Goal: Task Accomplishment & Management: Use online tool/utility

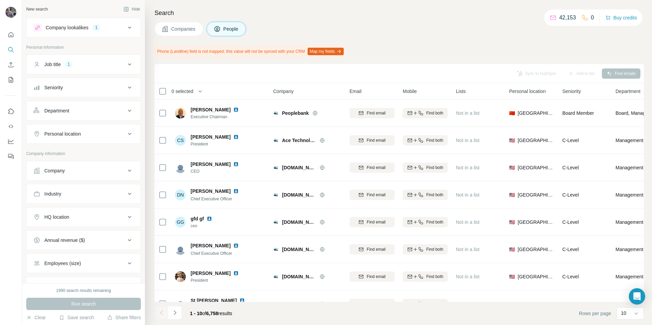
click at [86, 67] on div "Job title 1" at bounding box center [79, 64] width 92 height 7
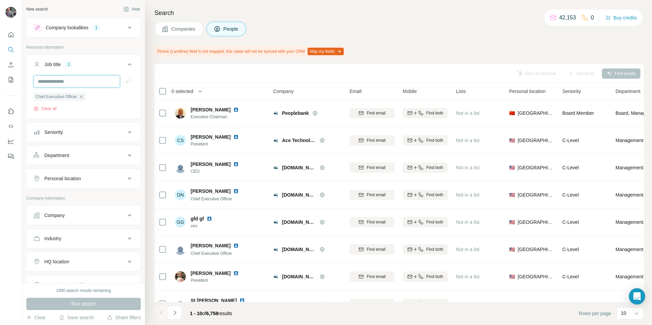
click at [68, 80] on input "text" at bounding box center [76, 81] width 87 height 12
click at [79, 86] on input "text" at bounding box center [76, 81] width 87 height 12
type input "**********"
click at [127, 82] on button "button" at bounding box center [128, 81] width 11 height 12
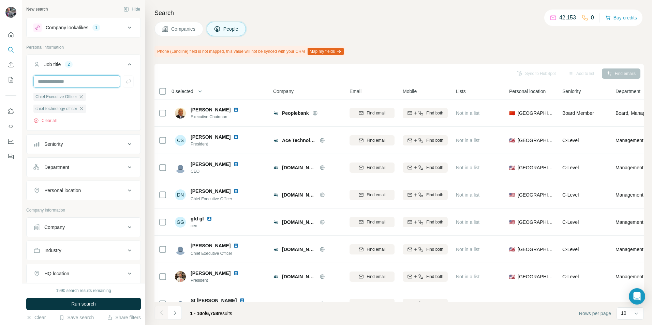
click at [73, 76] on input "text" at bounding box center [76, 81] width 87 height 12
type input "***"
click at [125, 84] on icon "button" at bounding box center [128, 81] width 7 height 7
click at [73, 183] on button "Personal location" at bounding box center [84, 190] width 114 height 16
click at [88, 196] on button "Personal location" at bounding box center [84, 191] width 114 height 19
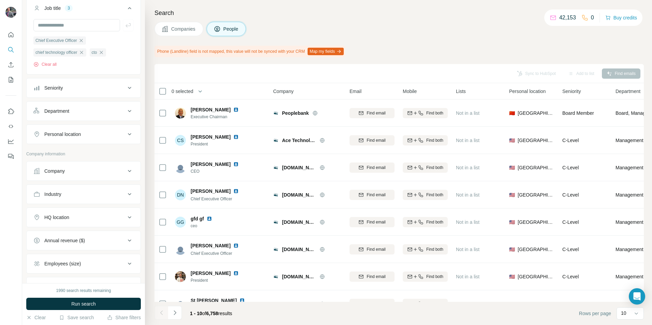
scroll to position [68, 0]
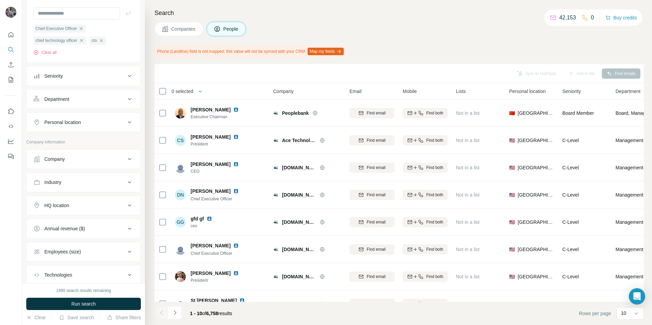
click at [68, 205] on div "HQ location" at bounding box center [56, 205] width 25 height 7
click at [72, 228] on input "text" at bounding box center [83, 222] width 100 height 12
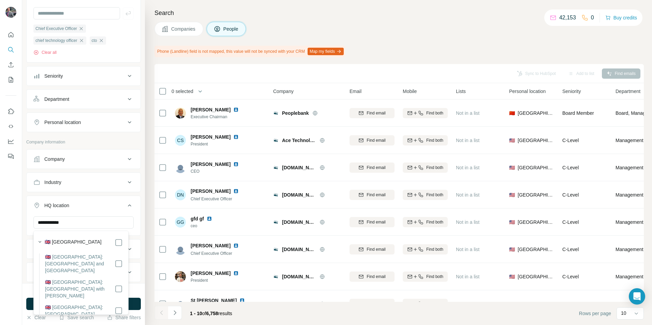
click at [87, 243] on div "🇬🇧 United Kingdom" at bounding box center [84, 243] width 78 height 8
click at [117, 242] on icon at bounding box center [119, 243] width 8 height 8
drag, startPoint x: 76, startPoint y: 223, endPoint x: -13, endPoint y: 230, distance: 89.6
click at [0, 230] on html "**********" at bounding box center [326, 162] width 652 height 325
drag, startPoint x: 63, startPoint y: 228, endPoint x: -84, endPoint y: 209, distance: 148.9
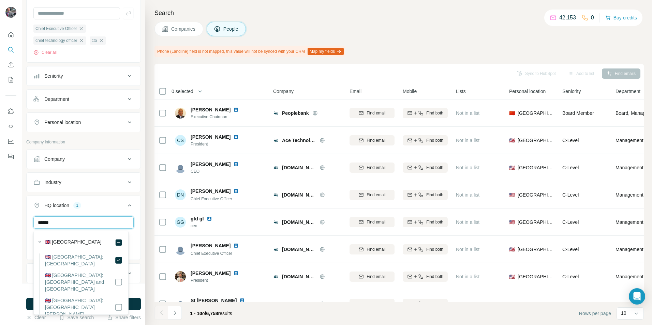
click at [0, 209] on html "New search Hide Company lookalikes 1 Personal information Job title 3 Chief Exe…" at bounding box center [326, 162] width 652 height 325
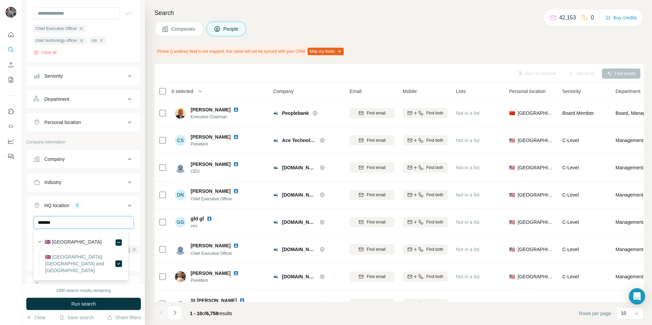
drag, startPoint x: 98, startPoint y: 225, endPoint x: -82, endPoint y: 217, distance: 180.1
click at [0, 217] on html "New search Hide Company lookalikes 1 Personal information Job title 3 Chief Exe…" at bounding box center [326, 162] width 652 height 325
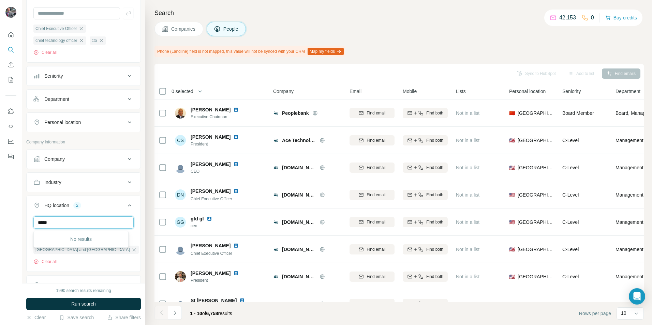
drag, startPoint x: 60, startPoint y: 225, endPoint x: -86, endPoint y: 219, distance: 146.7
click at [0, 219] on html "New search Hide Company lookalikes 1 Personal information Job title 3 Chief Exe…" at bounding box center [326, 162] width 652 height 325
drag, startPoint x: 100, startPoint y: 228, endPoint x: -44, endPoint y: 228, distance: 144.2
click at [0, 228] on html "New search Hide Company lookalikes 1 Personal information Job title 3 Chief Exe…" at bounding box center [326, 162] width 652 height 325
type input "*****"
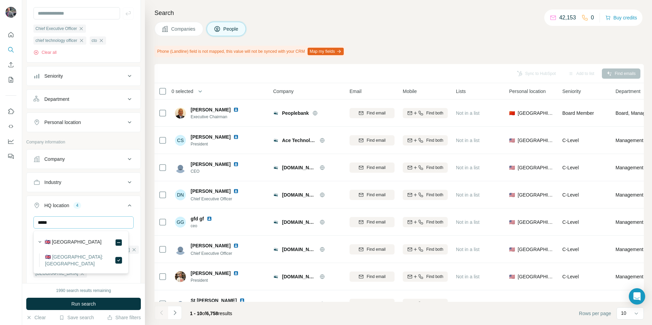
drag, startPoint x: 99, startPoint y: 213, endPoint x: 81, endPoint y: 217, distance: 18.4
click at [81, 217] on div "HQ location 4 ***** City of London Royal Borough of Windsor and Maidenhead Hert…" at bounding box center [83, 246] width 115 height 100
click at [83, 223] on input "text" at bounding box center [83, 222] width 100 height 12
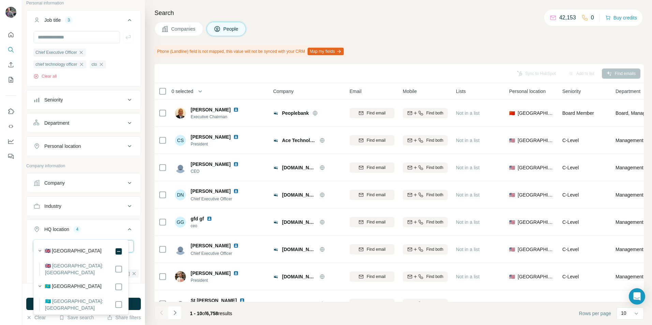
scroll to position [34, 0]
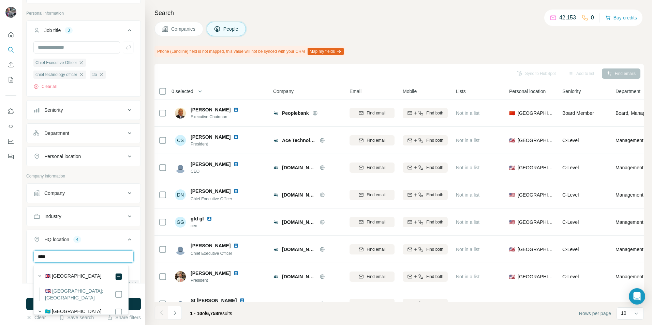
type input "****"
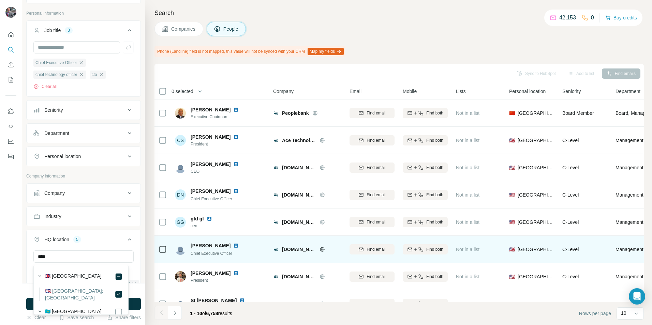
click at [154, 262] on td at bounding box center [162, 249] width 16 height 27
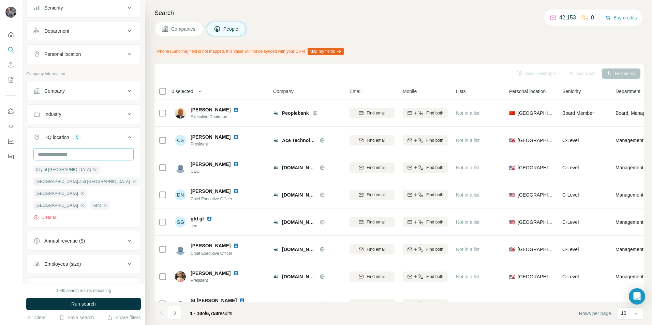
scroll to position [170, 0]
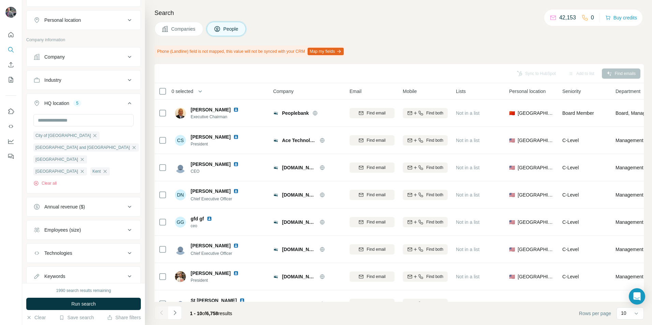
drag, startPoint x: 105, startPoint y: 234, endPoint x: 101, endPoint y: 229, distance: 6.8
click at [105, 233] on div "Employees (size)" at bounding box center [79, 230] width 92 height 7
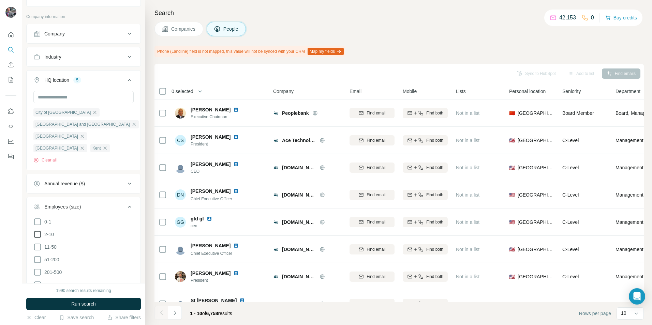
scroll to position [205, 0]
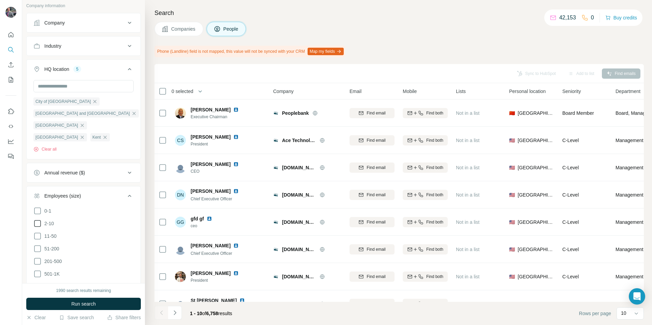
click at [50, 226] on span "2-10" at bounding box center [48, 223] width 12 height 7
click at [46, 240] on label "11-50" at bounding box center [44, 236] width 23 height 8
click at [34, 251] on icon at bounding box center [37, 249] width 8 height 8
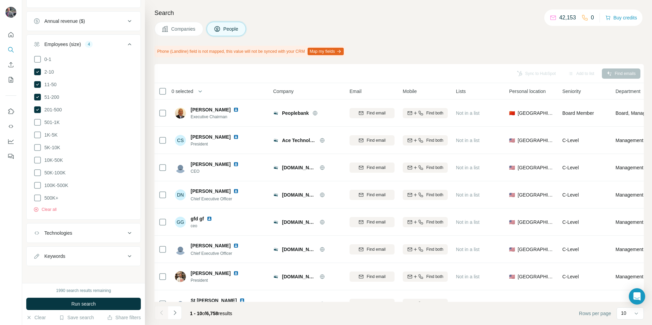
click at [85, 298] on div "1990 search results remaining Run search Clear Save search Share filters" at bounding box center [83, 304] width 123 height 42
click at [85, 302] on span "Run search" at bounding box center [83, 304] width 25 height 7
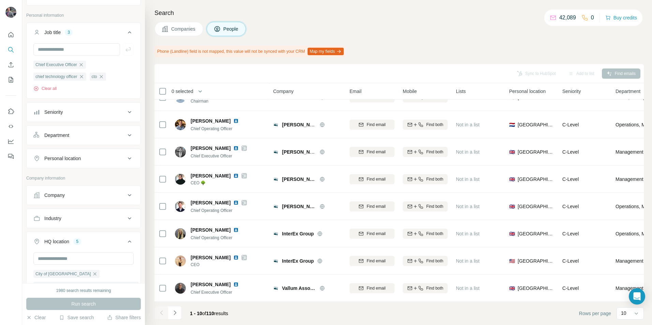
scroll to position [15, 0]
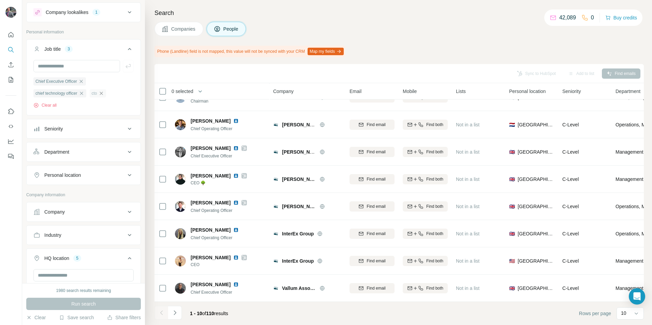
click at [104, 94] on icon "button" at bounding box center [101, 93] width 5 height 5
click at [90, 306] on span "Run search" at bounding box center [83, 304] width 25 height 7
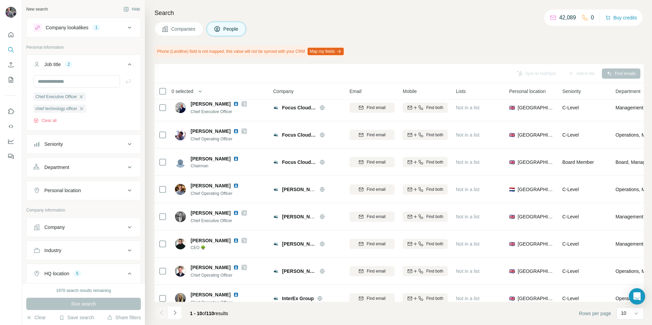
click at [86, 31] on div "Company lookalikes 1" at bounding box center [79, 28] width 92 height 8
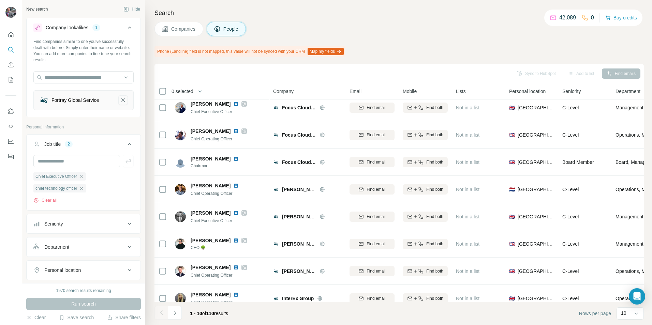
click at [120, 100] on icon "Fortray Global Service-remove-button" at bounding box center [123, 100] width 6 height 7
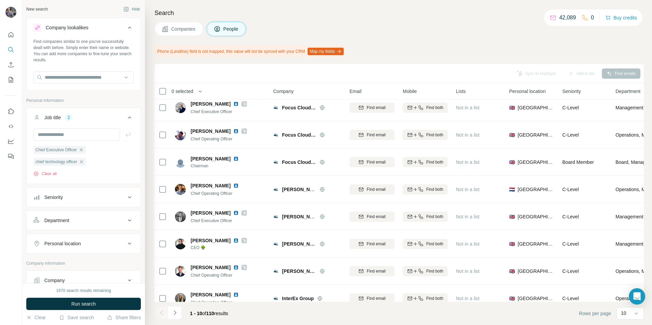
click at [270, 27] on div "Companies People" at bounding box center [398, 29] width 489 height 14
click at [97, 301] on button "Run search" at bounding box center [83, 304] width 115 height 12
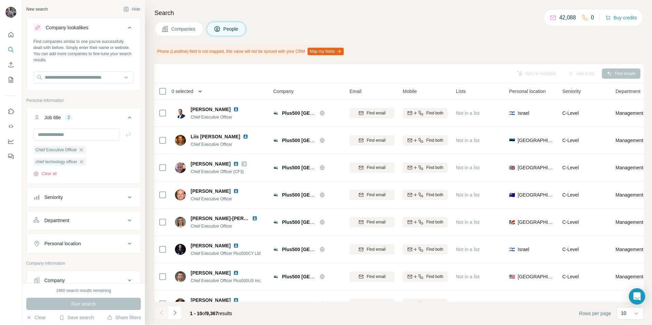
click at [196, 89] on button "button" at bounding box center [200, 92] width 14 height 14
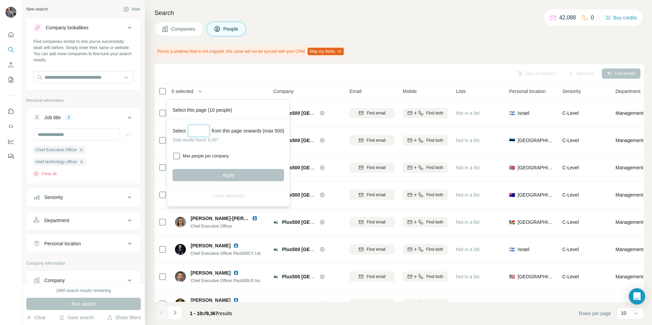
click at [200, 128] on input "Select a number (up to 500)" at bounding box center [199, 131] width 22 height 12
type input "***"
click at [276, 157] on input "Max people per company" at bounding box center [273, 156] width 22 height 12
type input "*"
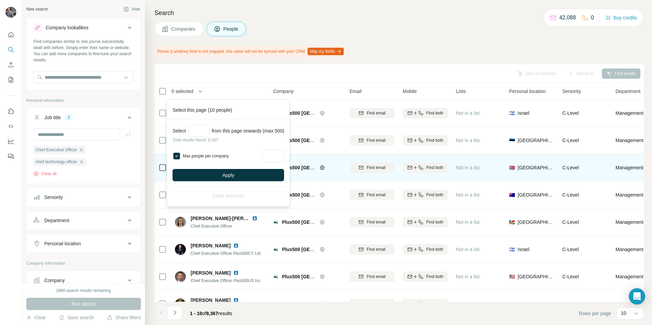
click at [271, 172] on button "Apply" at bounding box center [227, 175] width 111 height 12
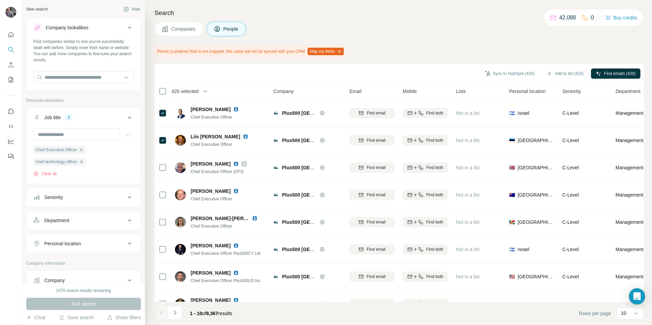
click at [198, 90] on span "420 selected" at bounding box center [184, 91] width 27 height 7
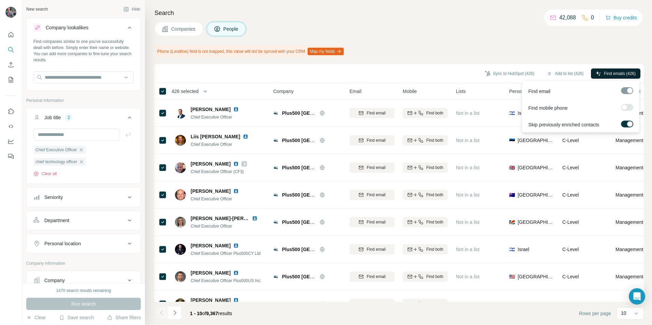
click at [624, 72] on span "Find emails (426)" at bounding box center [620, 74] width 32 height 6
click at [629, 71] on span "Find emails (426)" at bounding box center [620, 74] width 32 height 6
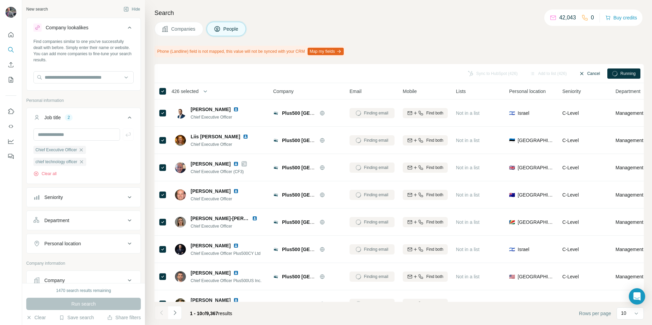
click at [591, 74] on button "Cancel" at bounding box center [589, 74] width 30 height 10
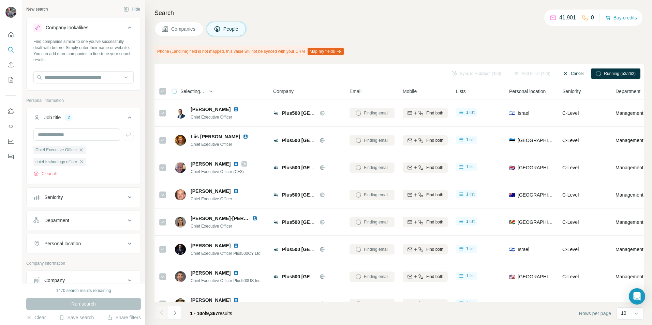
click at [564, 71] on icon "button" at bounding box center [564, 73] width 5 height 5
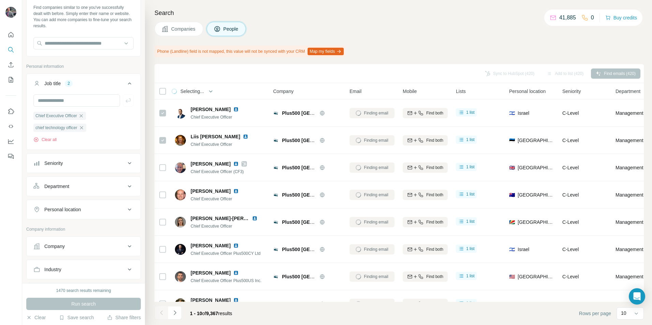
click at [97, 209] on div "Personal location" at bounding box center [79, 209] width 92 height 7
click at [84, 229] on input "text" at bounding box center [83, 227] width 100 height 12
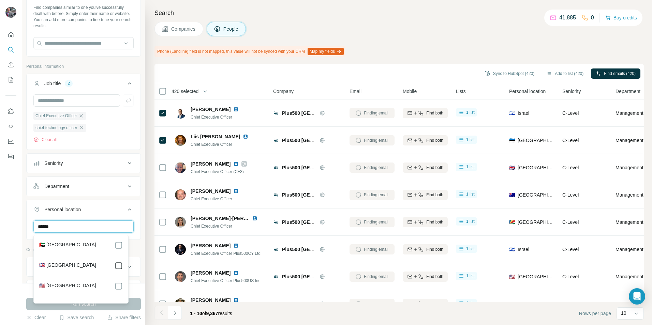
type input "******"
click at [430, 25] on div "Companies People" at bounding box center [398, 29] width 489 height 14
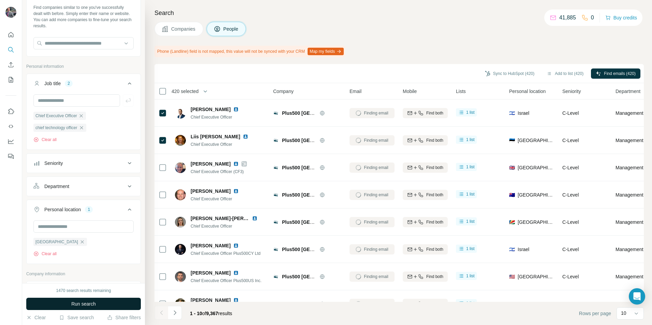
click at [99, 302] on button "Run search" at bounding box center [83, 304] width 115 height 12
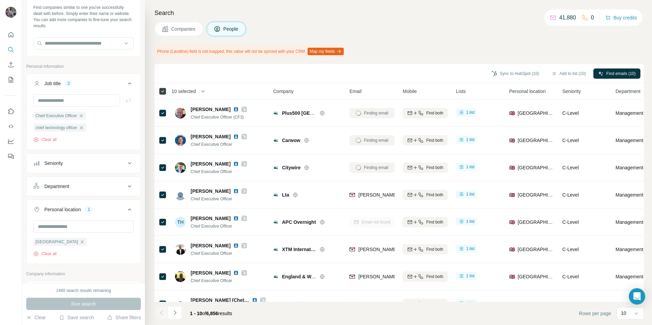
click at [166, 90] on icon at bounding box center [162, 91] width 8 height 8
click at [203, 90] on icon "button" at bounding box center [200, 91] width 7 height 7
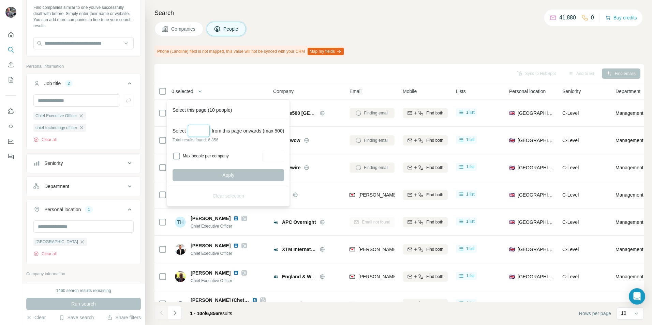
click at [210, 133] on input "Select a number (up to 500)" at bounding box center [199, 131] width 22 height 12
type input "***"
drag, startPoint x: 276, startPoint y: 157, endPoint x: 272, endPoint y: 150, distance: 8.1
click at [275, 157] on input "Max people per company" at bounding box center [273, 156] width 22 height 12
type input "*"
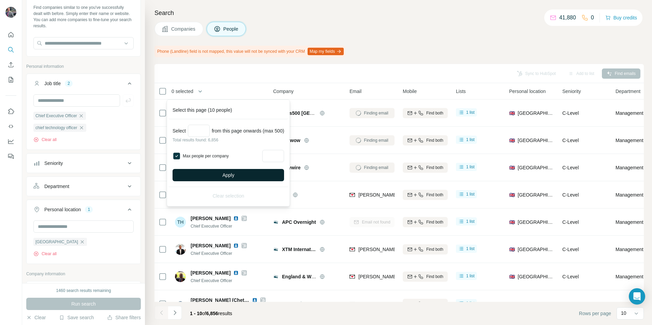
click at [228, 173] on span "Apply" at bounding box center [228, 175] width 12 height 7
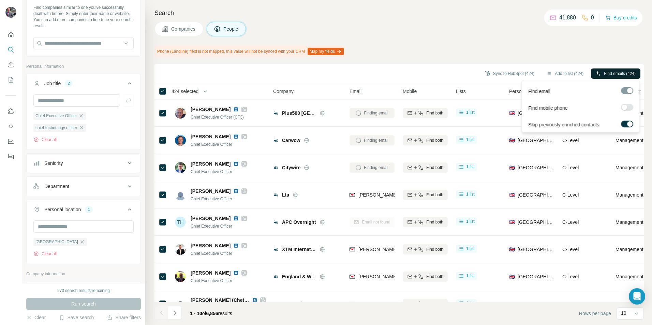
click at [601, 73] on button "Find emails (424)" at bounding box center [615, 74] width 49 height 10
click at [618, 72] on span "Find emails (424)" at bounding box center [620, 74] width 32 height 6
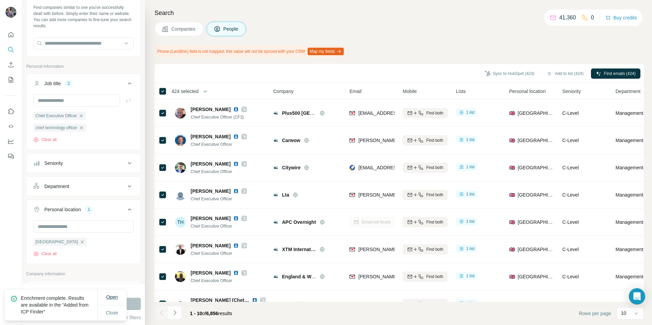
click at [106, 296] on span "Open" at bounding box center [112, 296] width 12 height 5
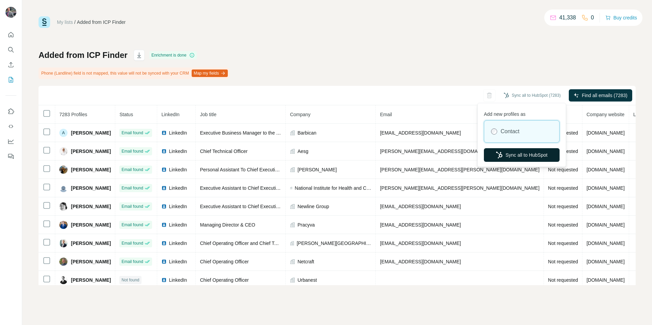
drag, startPoint x: 0, startPoint y: 0, endPoint x: 525, endPoint y: 156, distance: 547.8
click at [525, 156] on button "Sync all to HubSpot" at bounding box center [522, 155] width 76 height 14
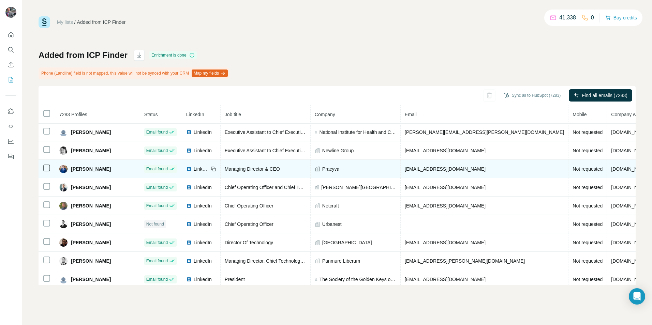
scroll to position [68, 0]
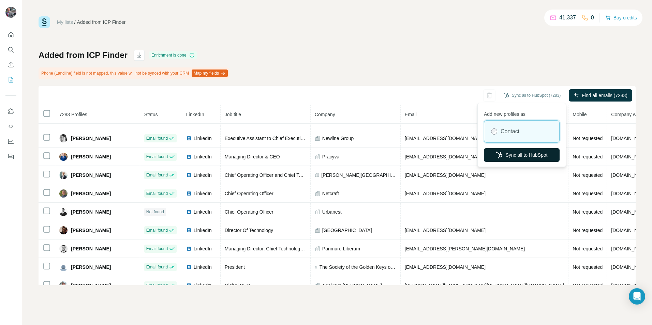
click at [505, 156] on button "Sync all to HubSpot" at bounding box center [522, 155] width 76 height 14
